Goal: Information Seeking & Learning: Find specific fact

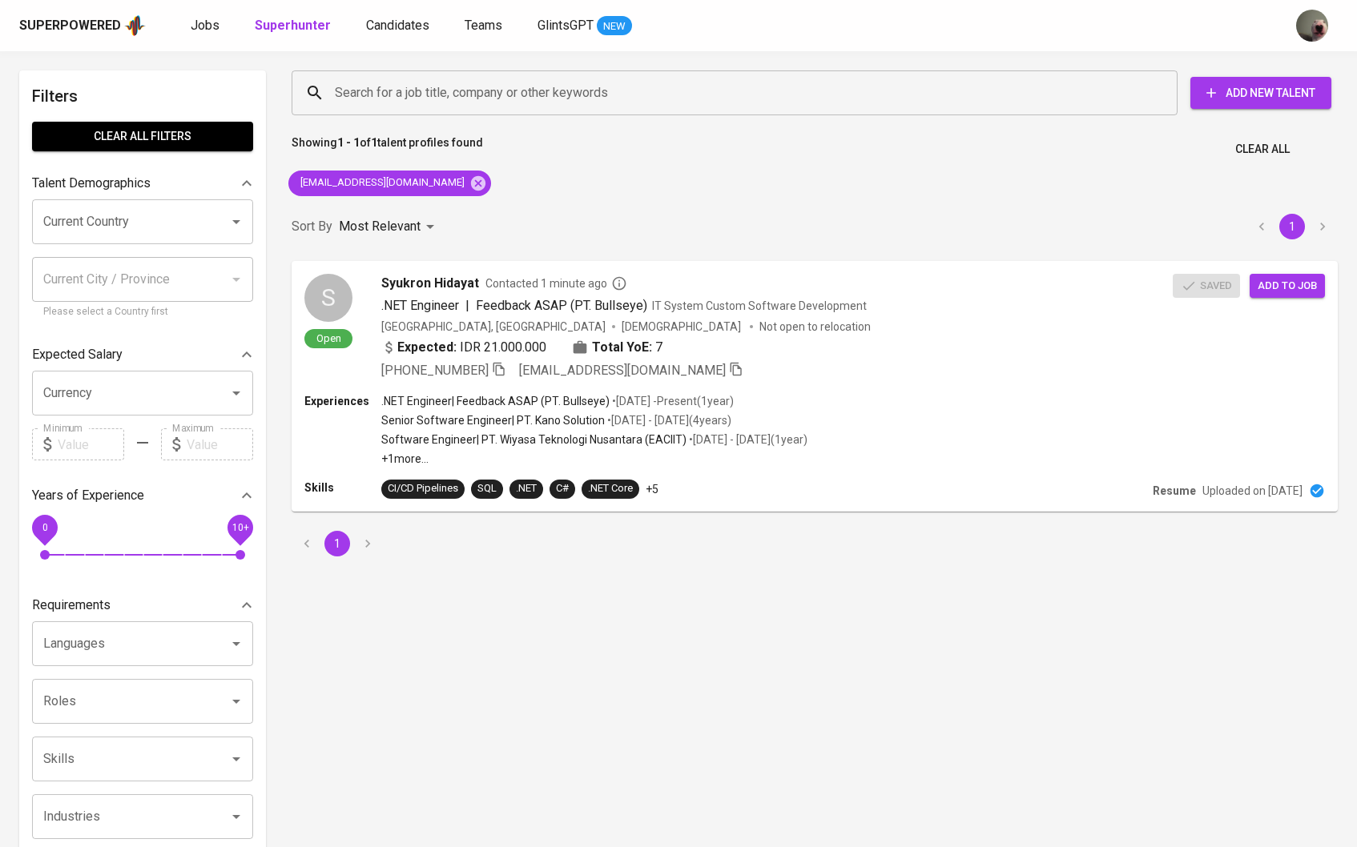
click at [691, 118] on div "Search for a job title, company or other keywords Search for a job title, compa…" at bounding box center [811, 92] width 1046 height 51
click at [469, 189] on icon at bounding box center [478, 184] width 18 height 18
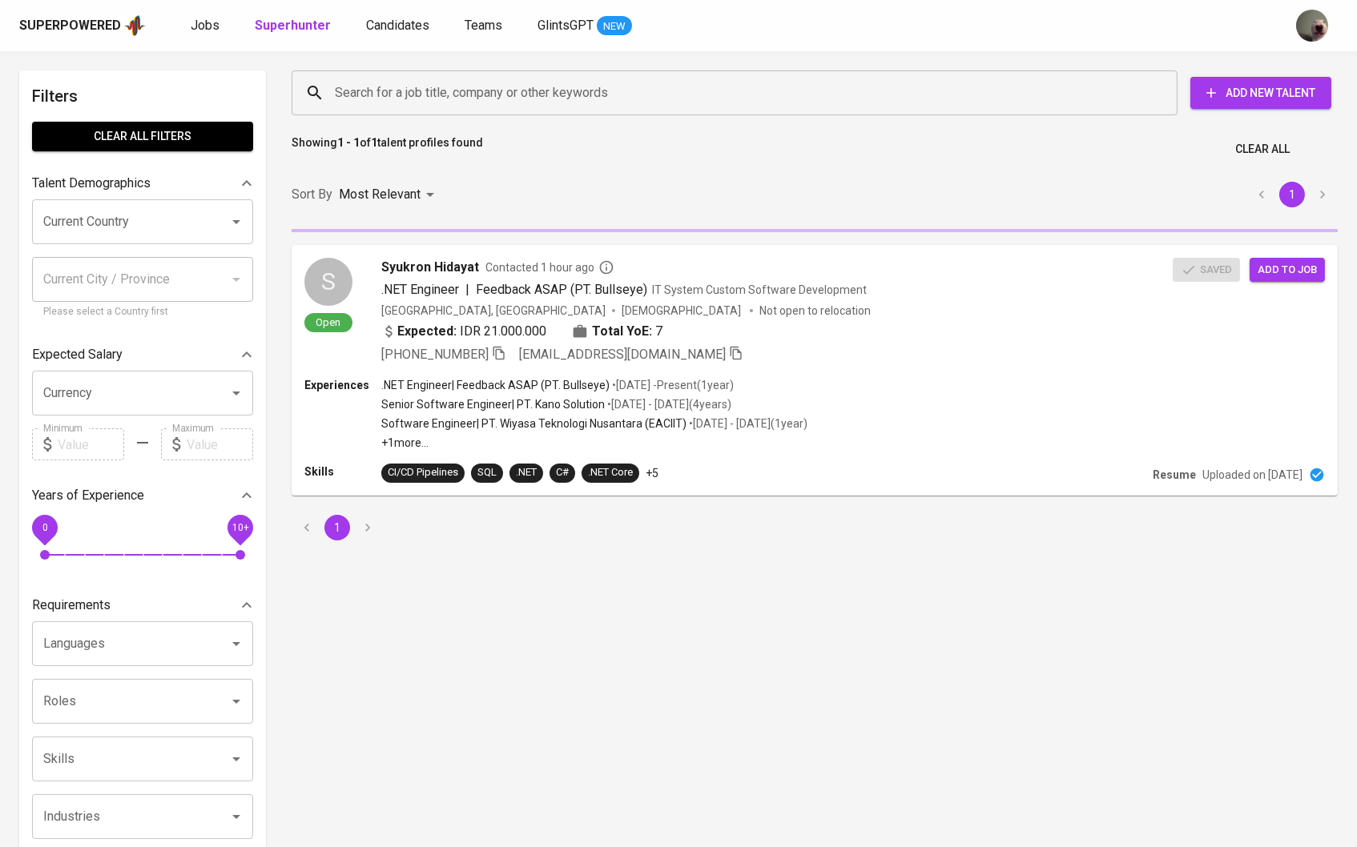
click at [469, 100] on input "Search for a job title, company or other keywords" at bounding box center [738, 93] width 815 height 30
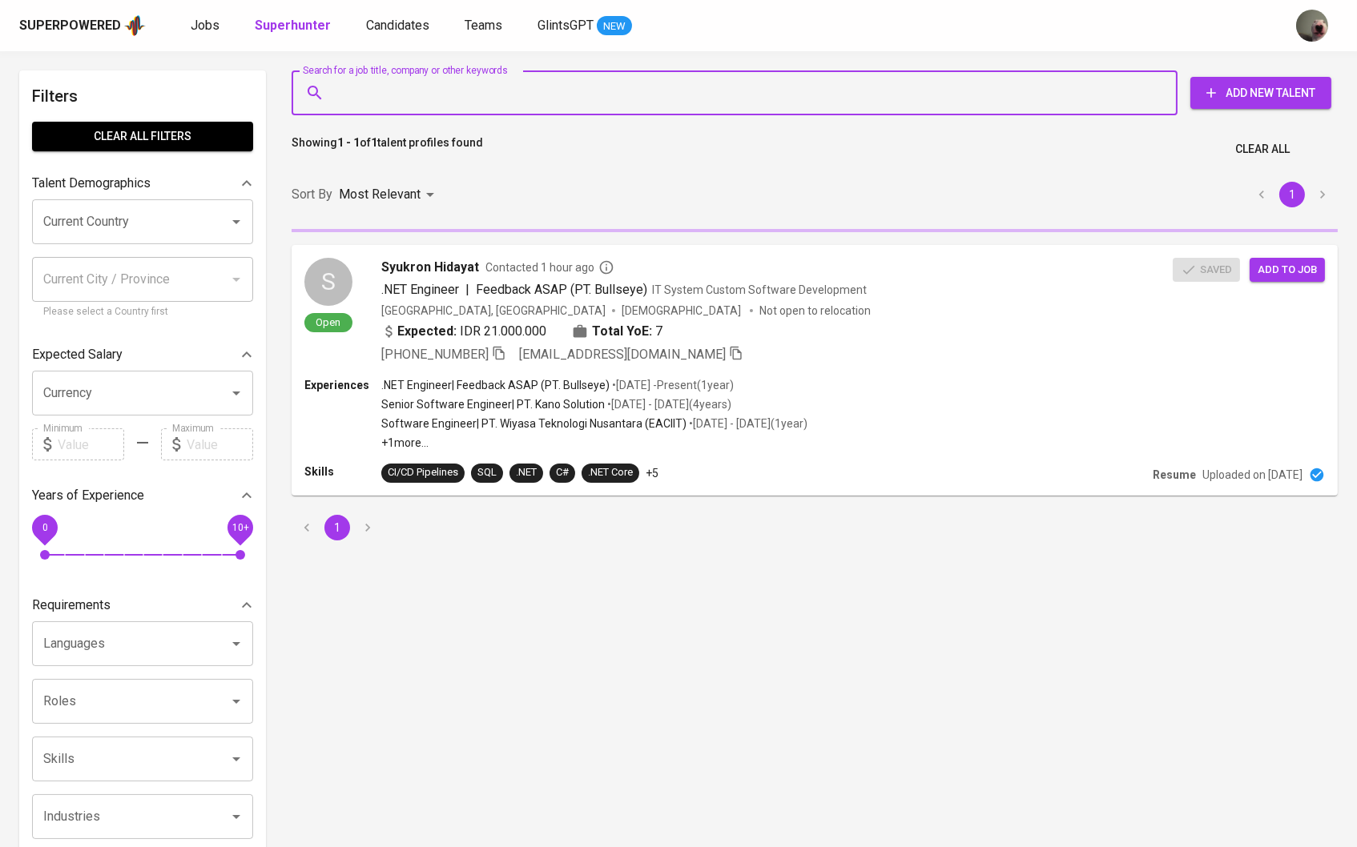
paste input "Pande [PERSON_NAME] Second degree connection"
type input "Pande [PERSON_NAME] Second degree connection"
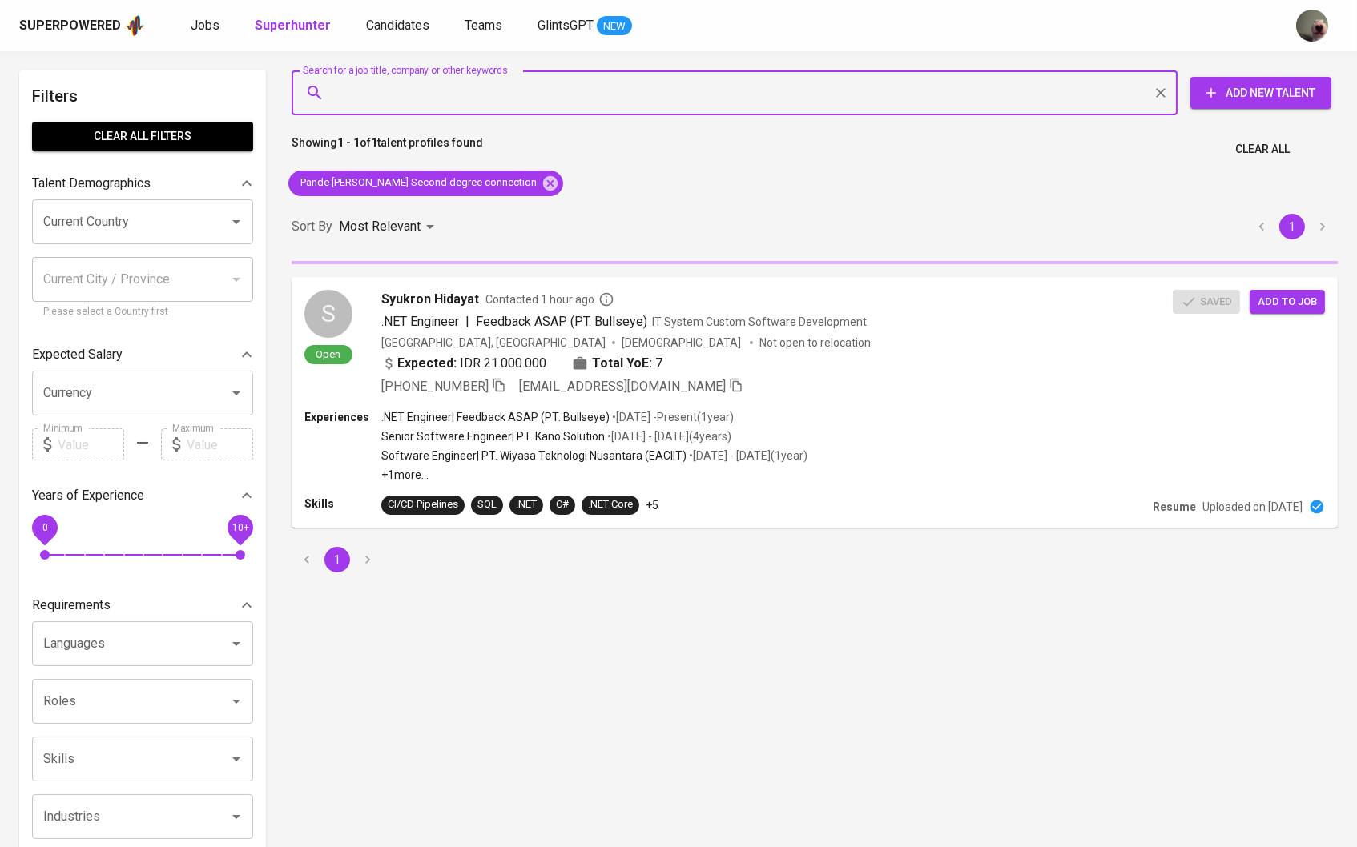
type input "x"
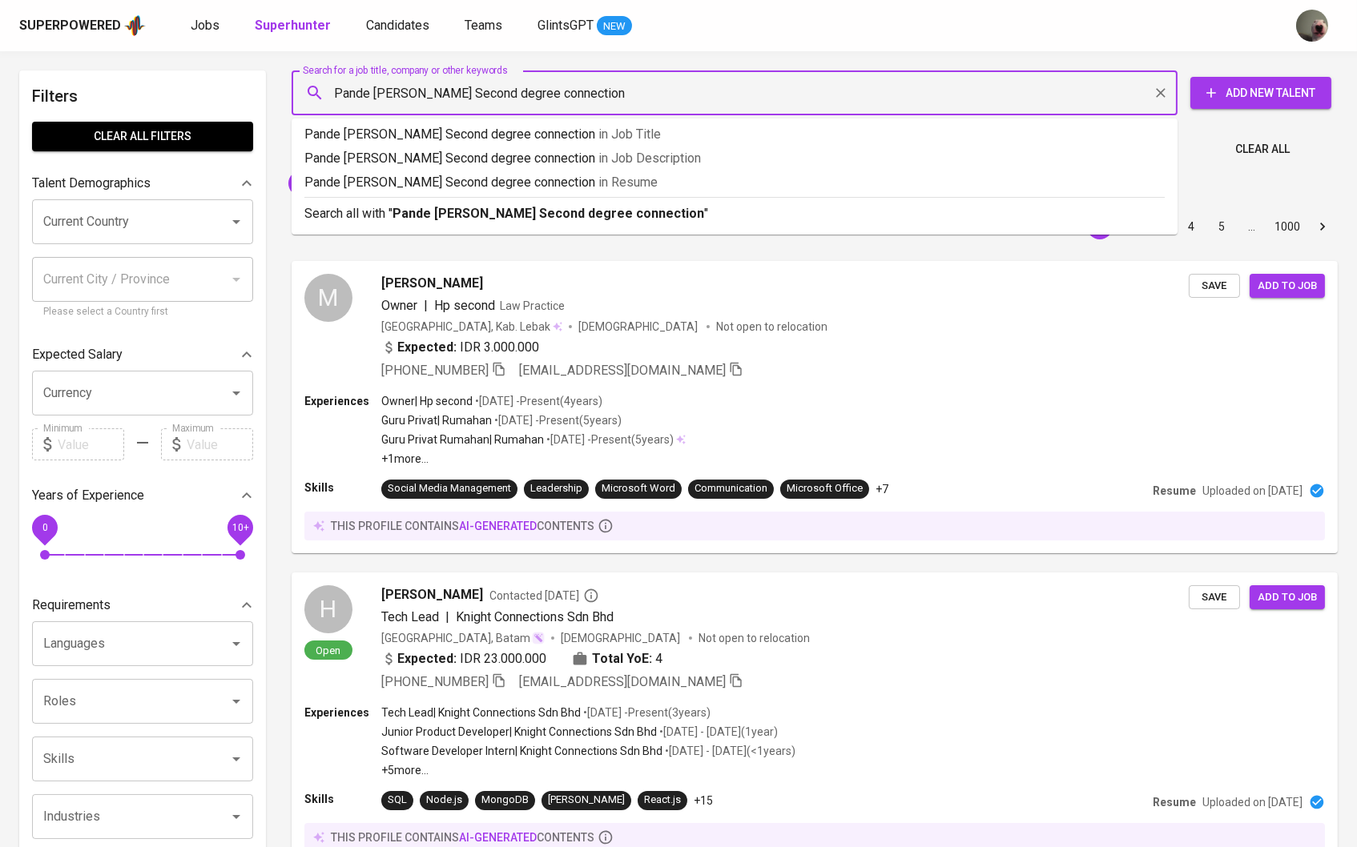
drag, startPoint x: 650, startPoint y: 79, endPoint x: 499, endPoint y: 86, distance: 151.5
click at [499, 86] on input "Pande [PERSON_NAME] Second degree connection" at bounding box center [738, 93] width 815 height 30
click at [696, 111] on div "Pande [PERSON_NAME] Second degree connection Search for a job title, company or…" at bounding box center [735, 92] width 886 height 45
click at [679, 91] on input "Pande [PERSON_NAME] Second degree connection" at bounding box center [738, 93] width 815 height 30
drag, startPoint x: 679, startPoint y: 91, endPoint x: 489, endPoint y: 95, distance: 190.6
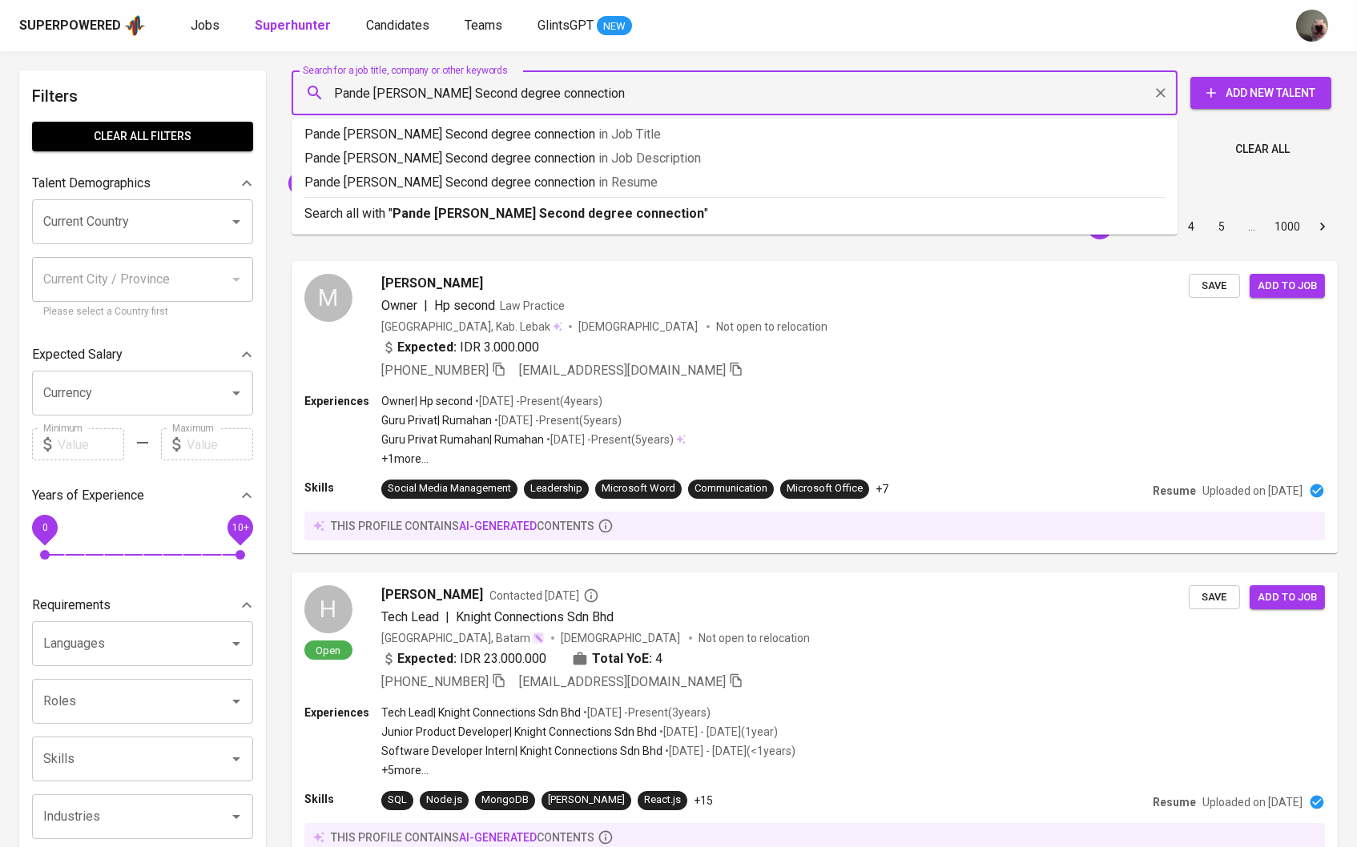
click at [489, 95] on input "Pande [PERSON_NAME] Second degree connection" at bounding box center [738, 93] width 815 height 30
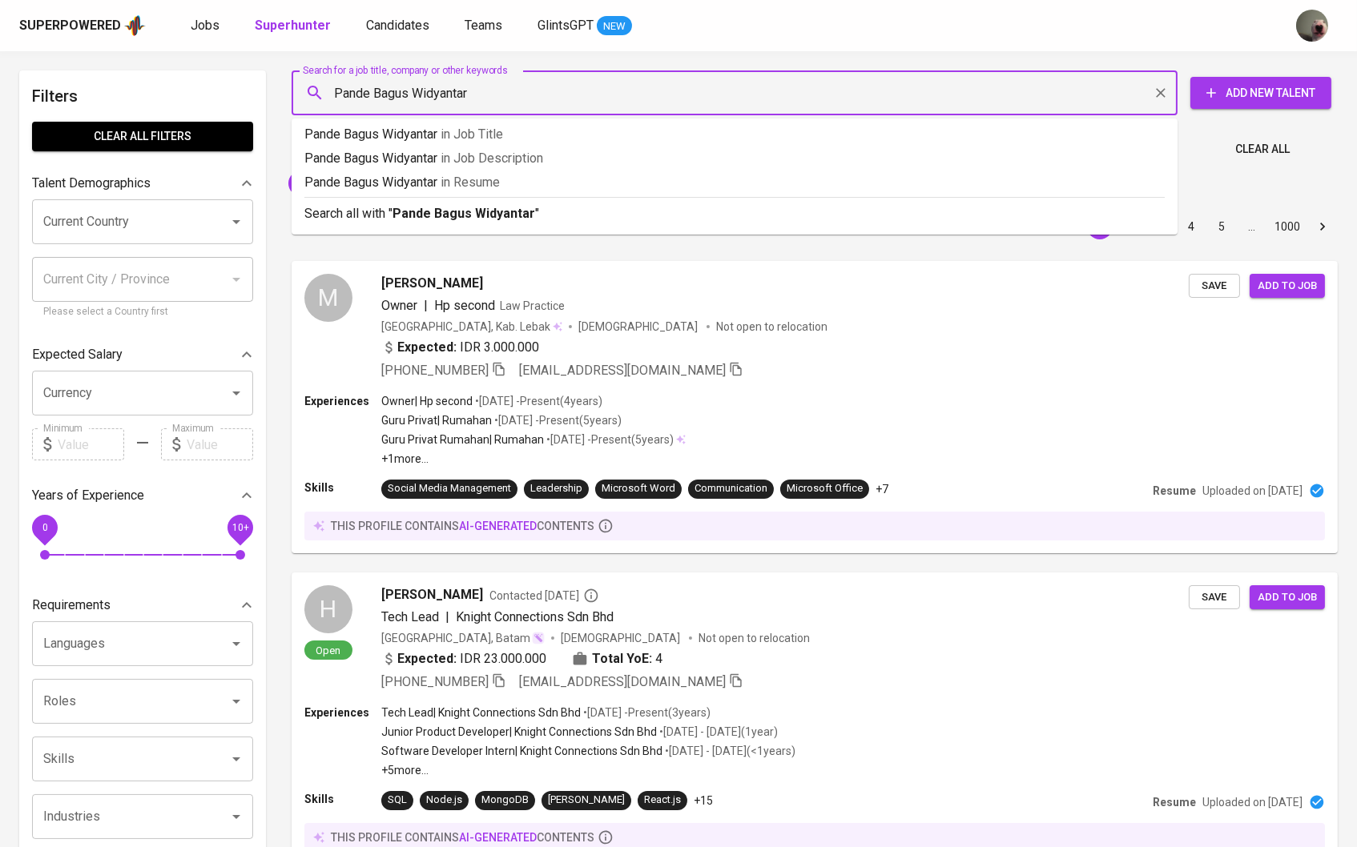
type input "Pande [PERSON_NAME]"
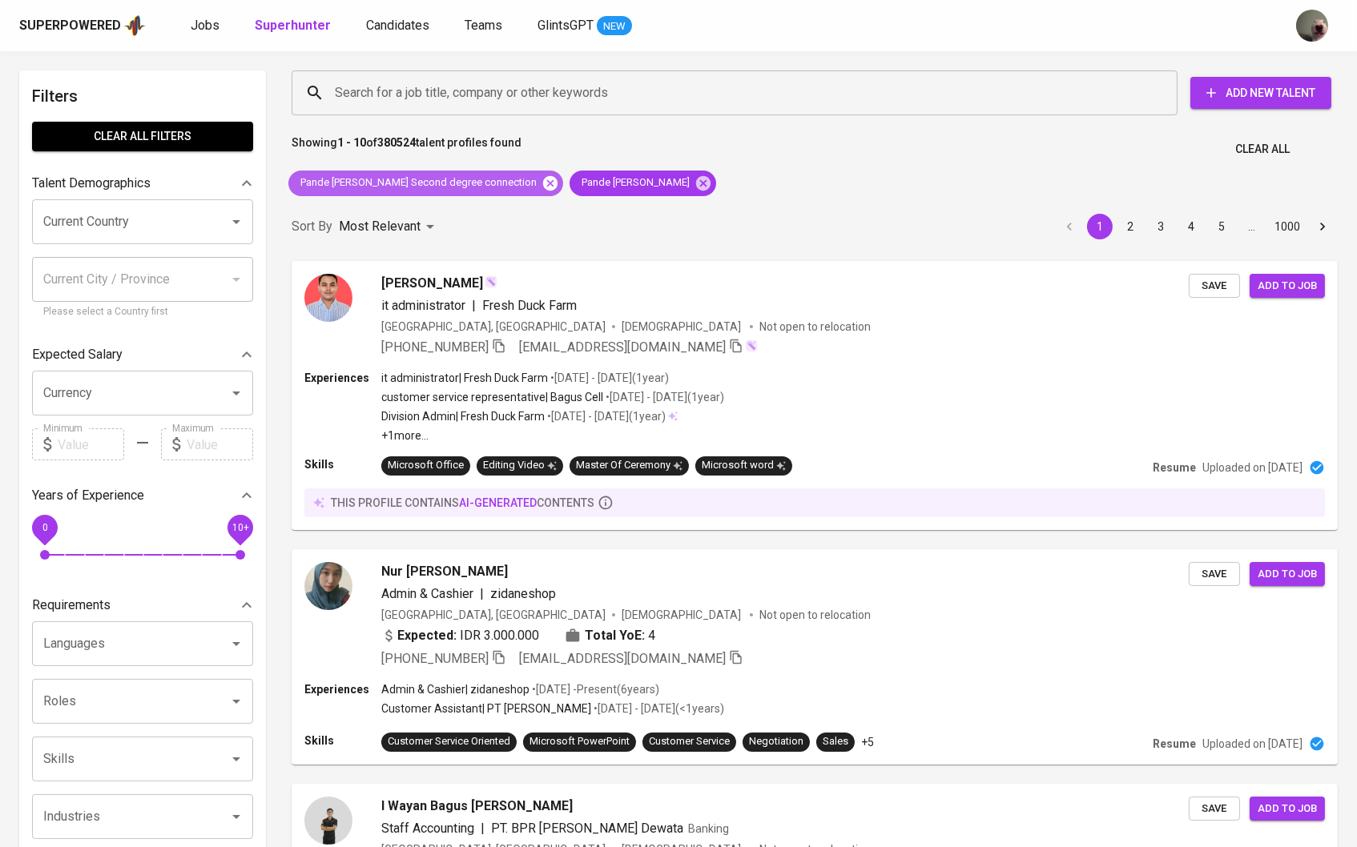
click at [557, 182] on icon at bounding box center [550, 182] width 14 height 14
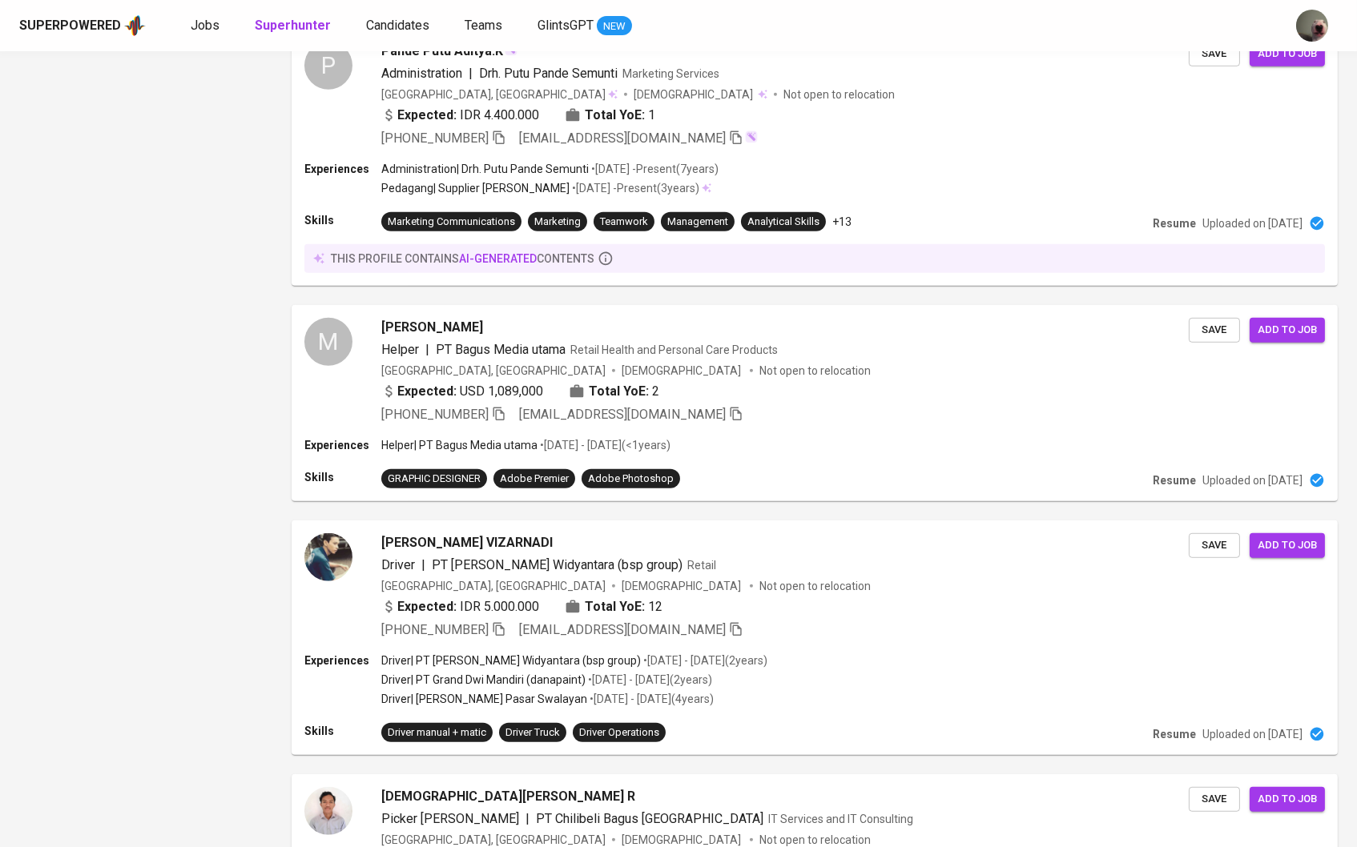
scroll to position [1827, 0]
